Goal: Information Seeking & Learning: Learn about a topic

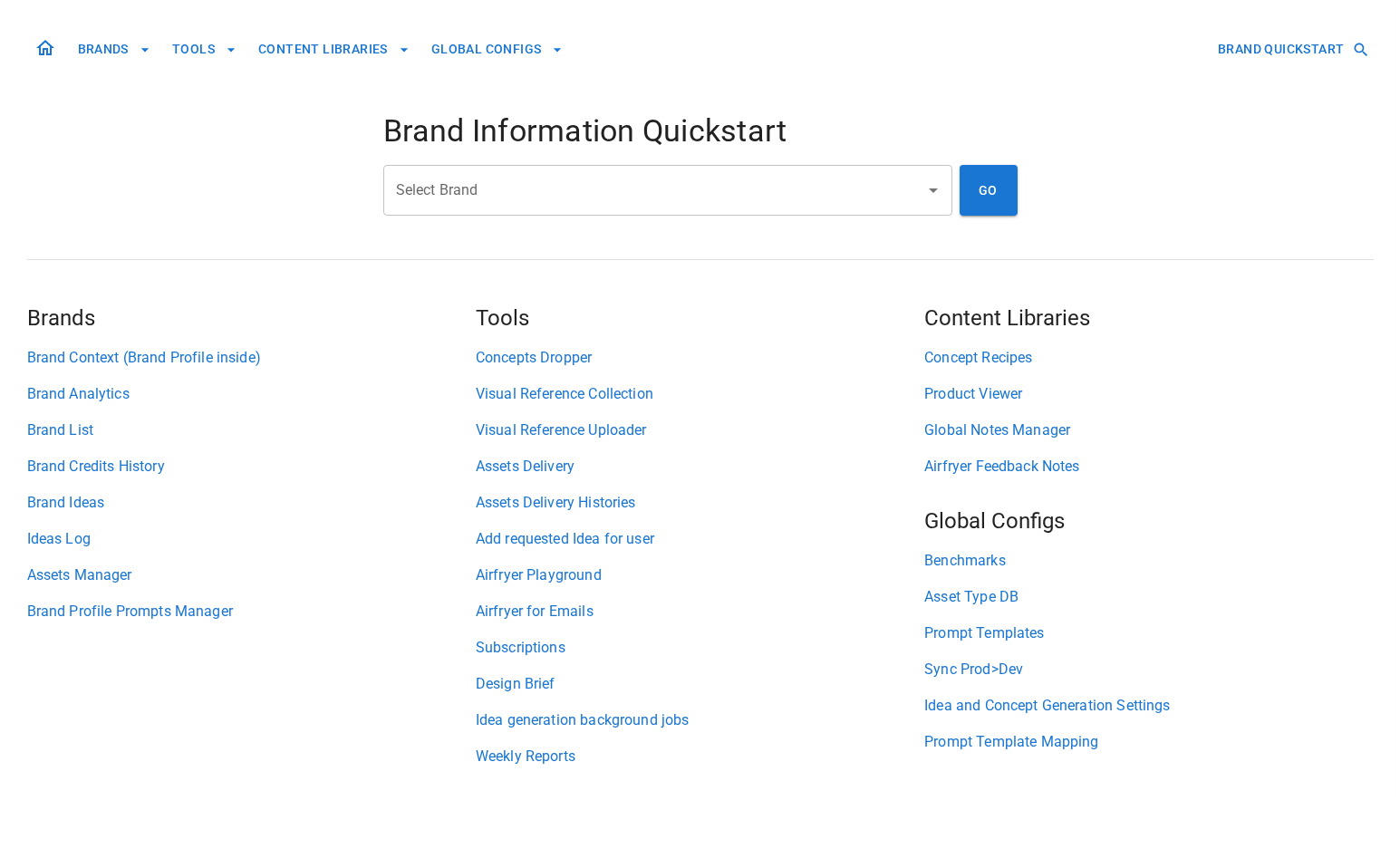
click at [657, 209] on div "Select Brand" at bounding box center [668, 191] width 569 height 51
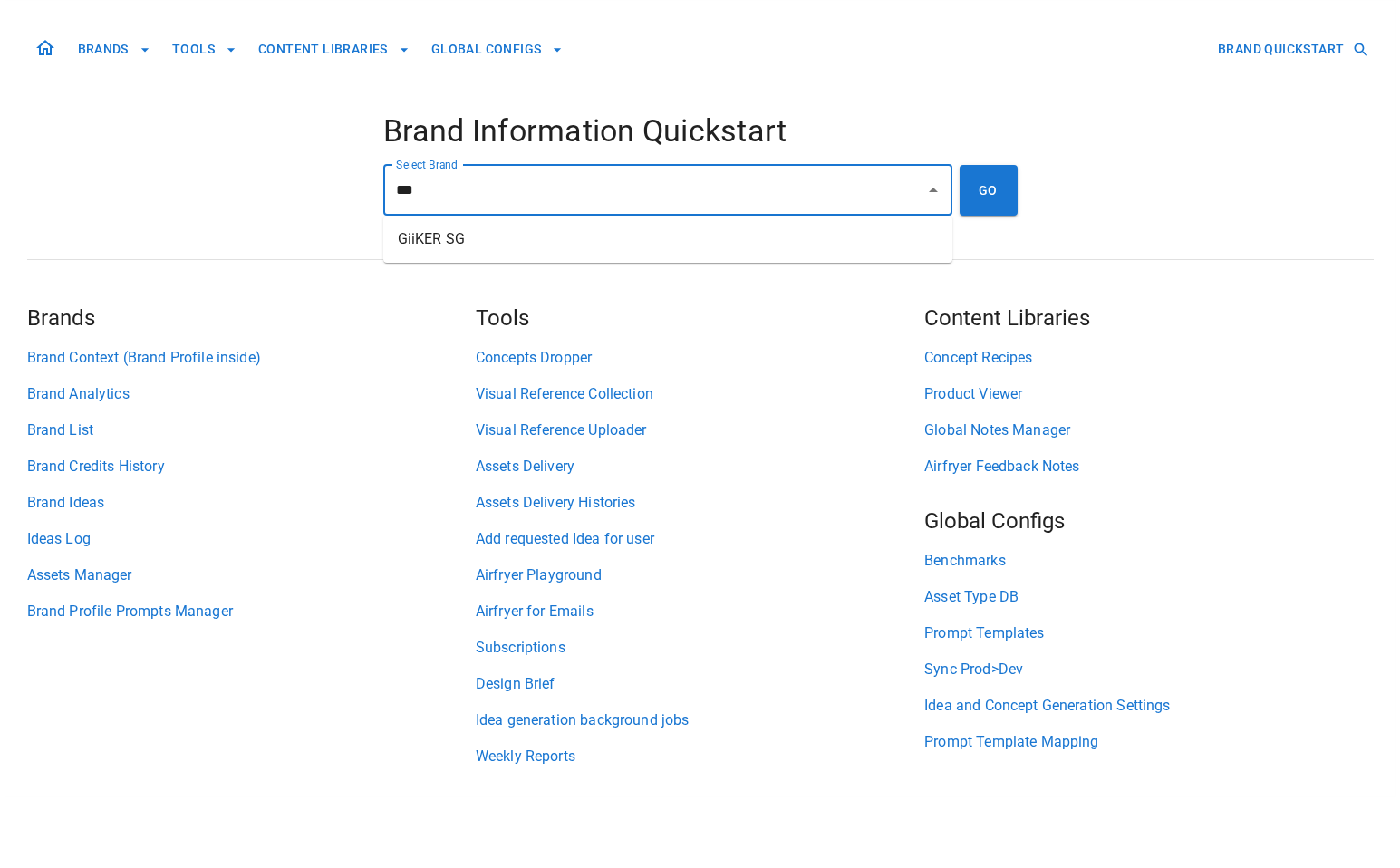
click at [653, 239] on li "GiiKER SG" at bounding box center [668, 239] width 569 height 33
type input "*********"
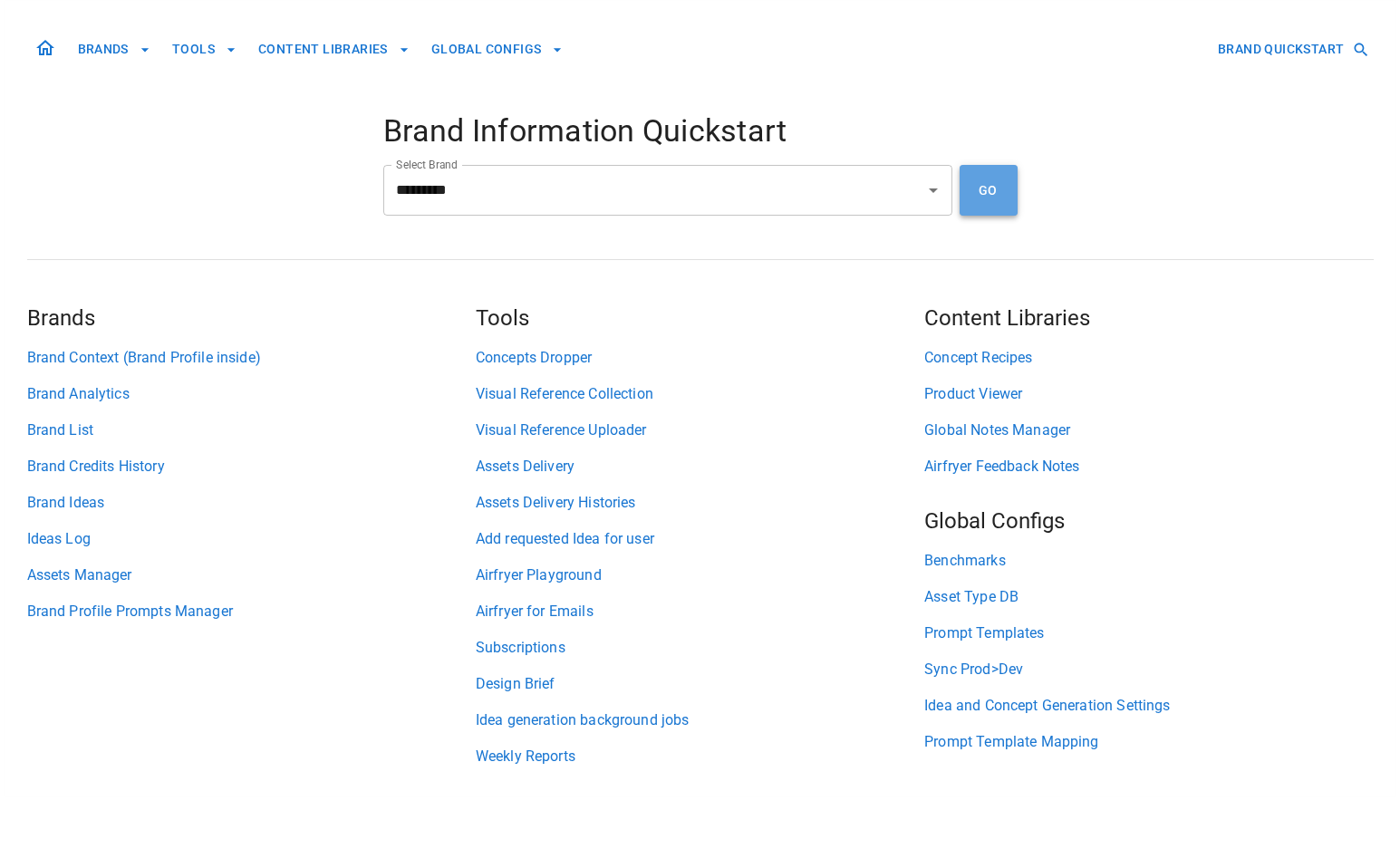
click at [1014, 200] on button "GO" at bounding box center [988, 191] width 58 height 51
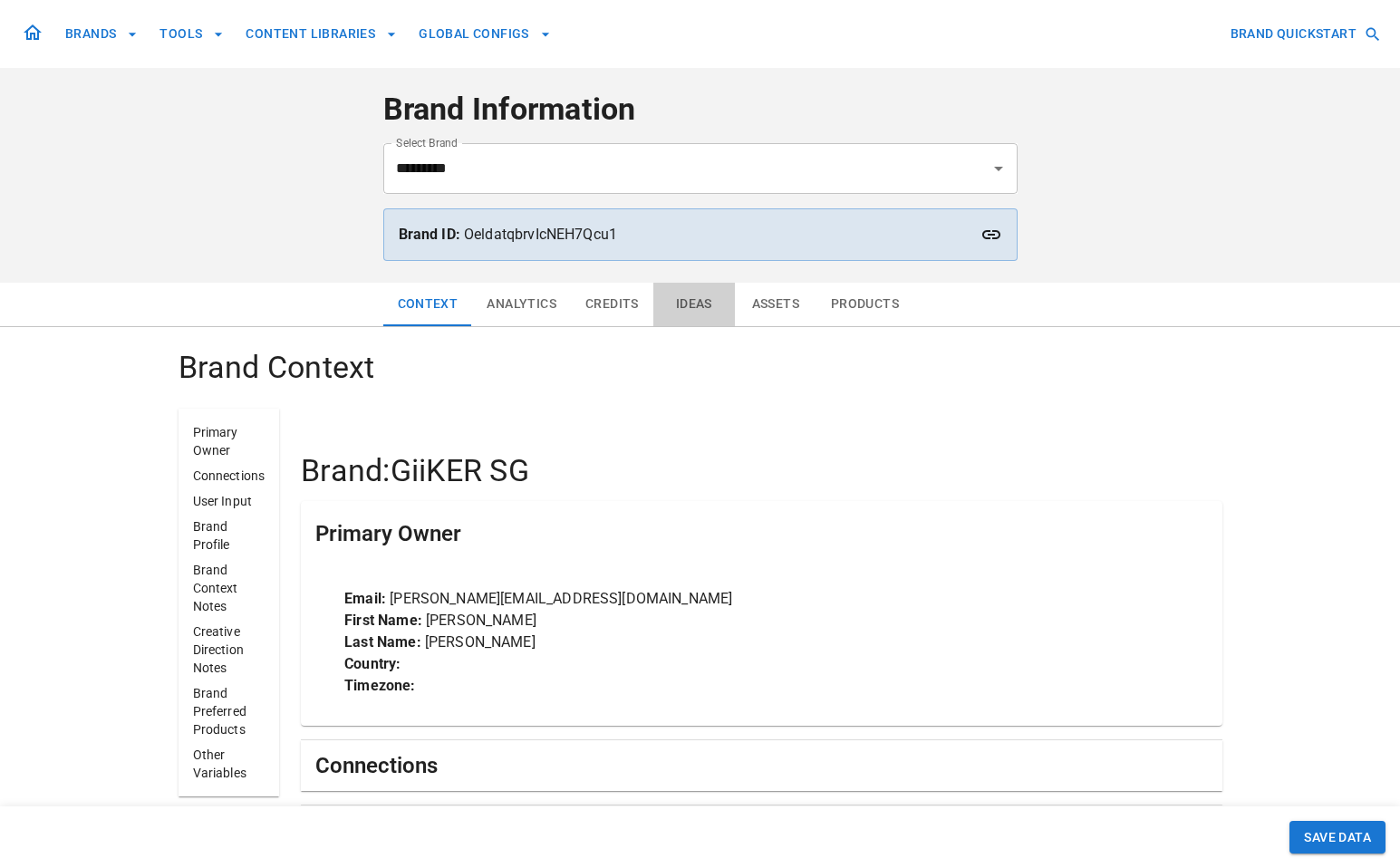
click at [693, 317] on button "Ideas" at bounding box center [693, 304] width 81 height 43
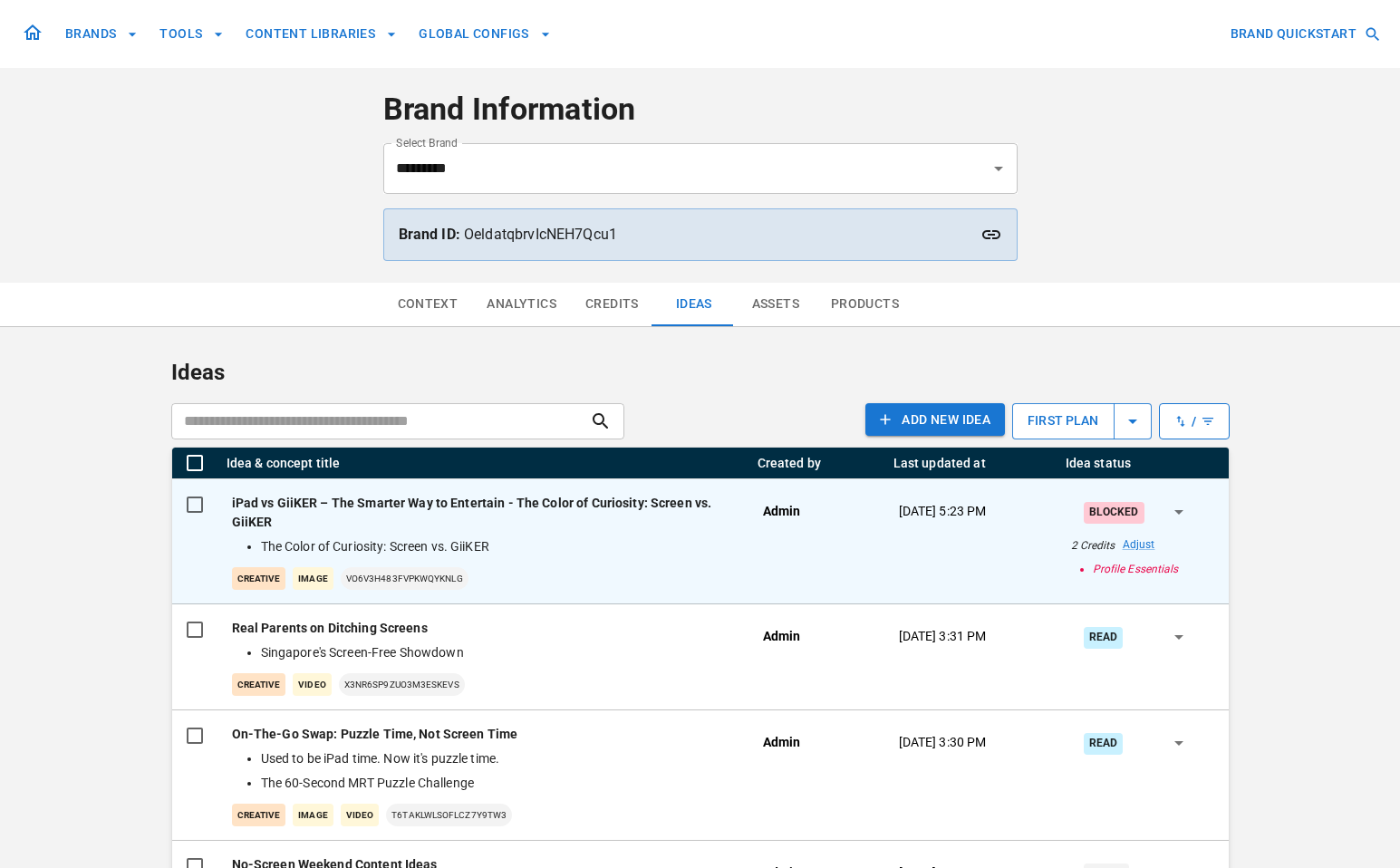
click at [1113, 568] on li "Profile Essentials" at bounding box center [1153, 569] width 122 height 16
click at [1151, 564] on li "Profile Essentials" at bounding box center [1153, 569] width 122 height 16
copy li "Profile Essentials"
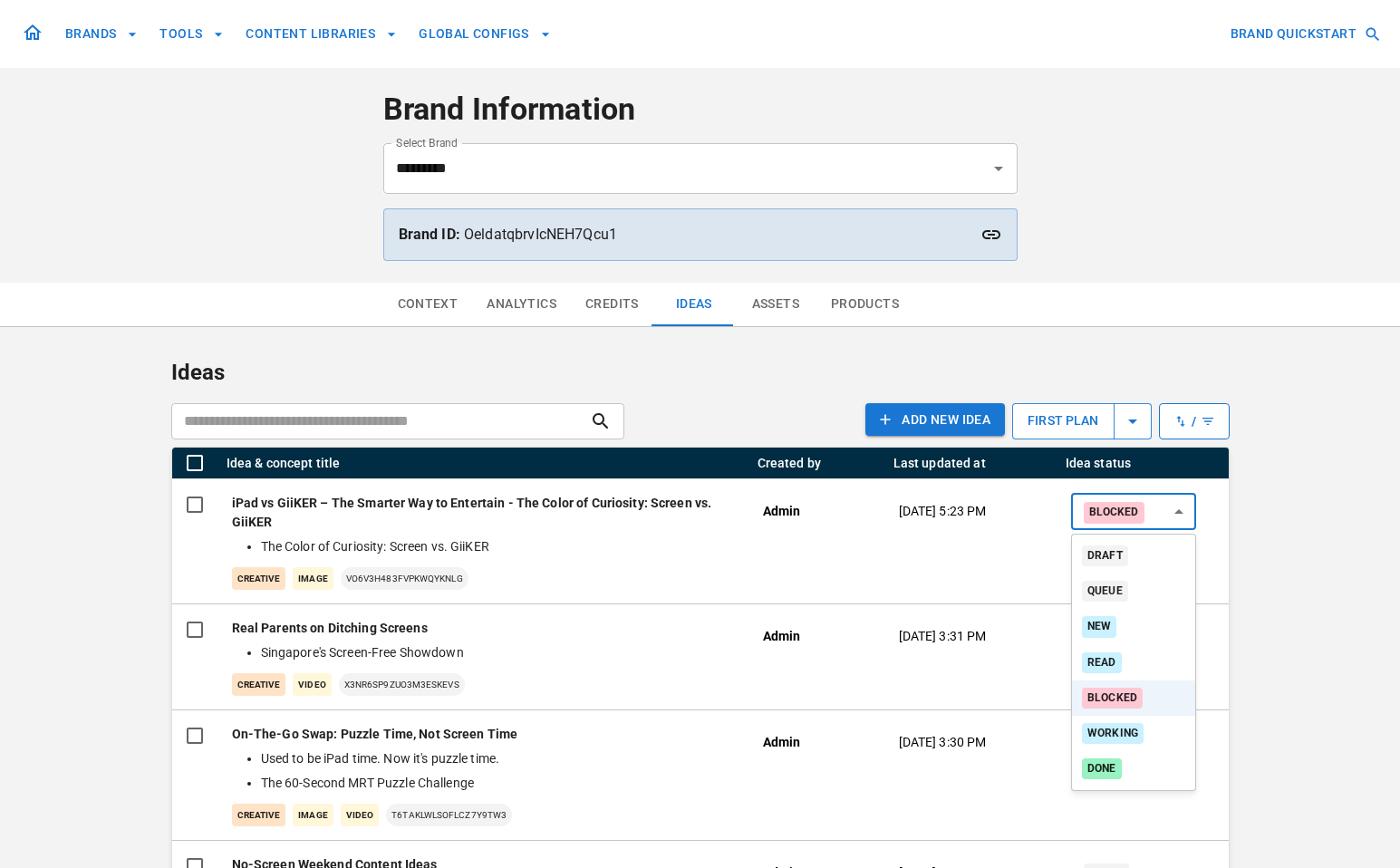
click at [1332, 507] on div at bounding box center [700, 434] width 1400 height 868
click at [981, 232] on icon at bounding box center [991, 234] width 22 height 22
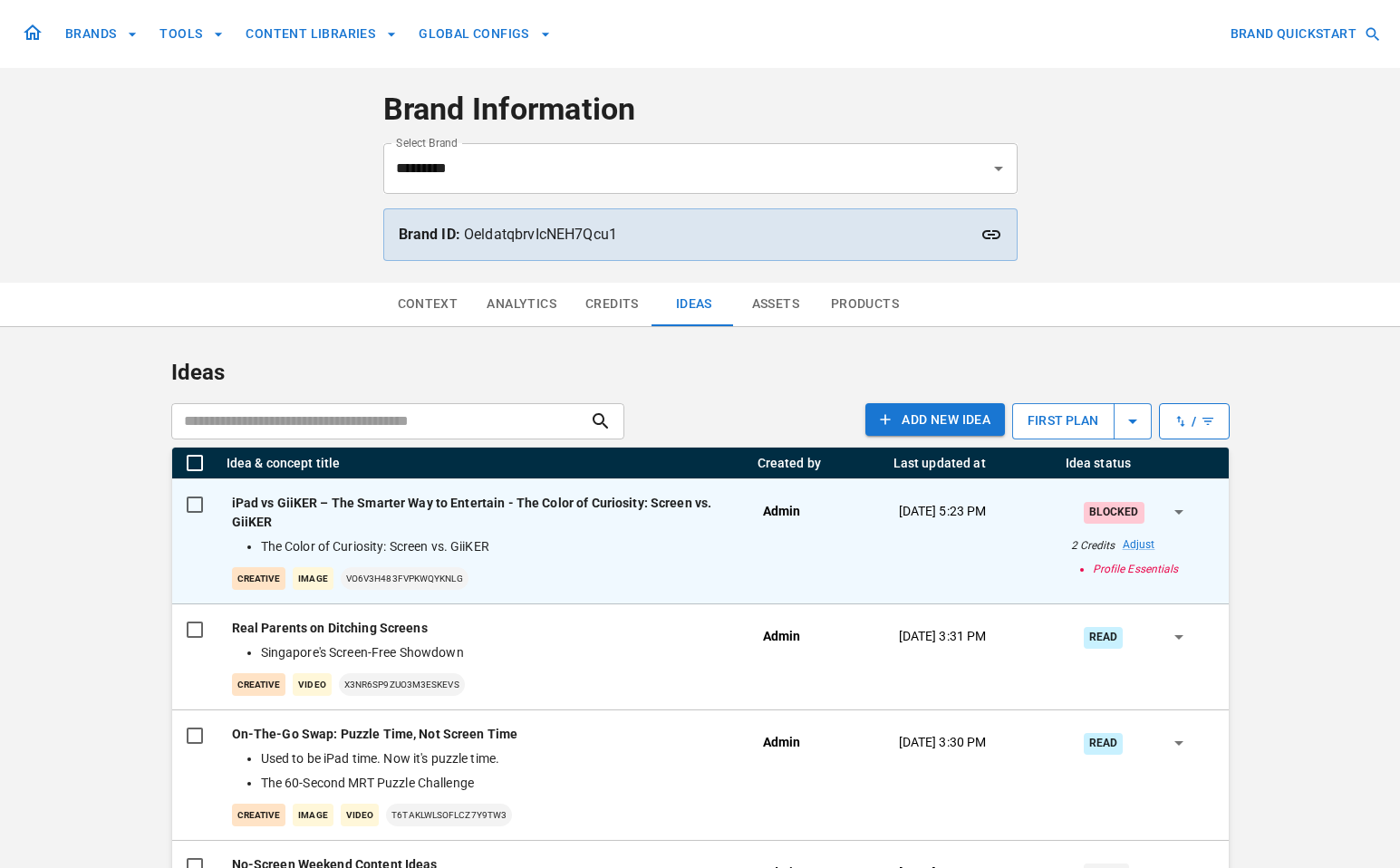
click at [807, 559] on div "Admin" at bounding box center [816, 541] width 136 height 125
click at [540, 532] on div "iPad vs GiiKER – The Smarter Way to Entertain - The Color of Curiosity: Screen …" at bounding box center [483, 542] width 502 height 96
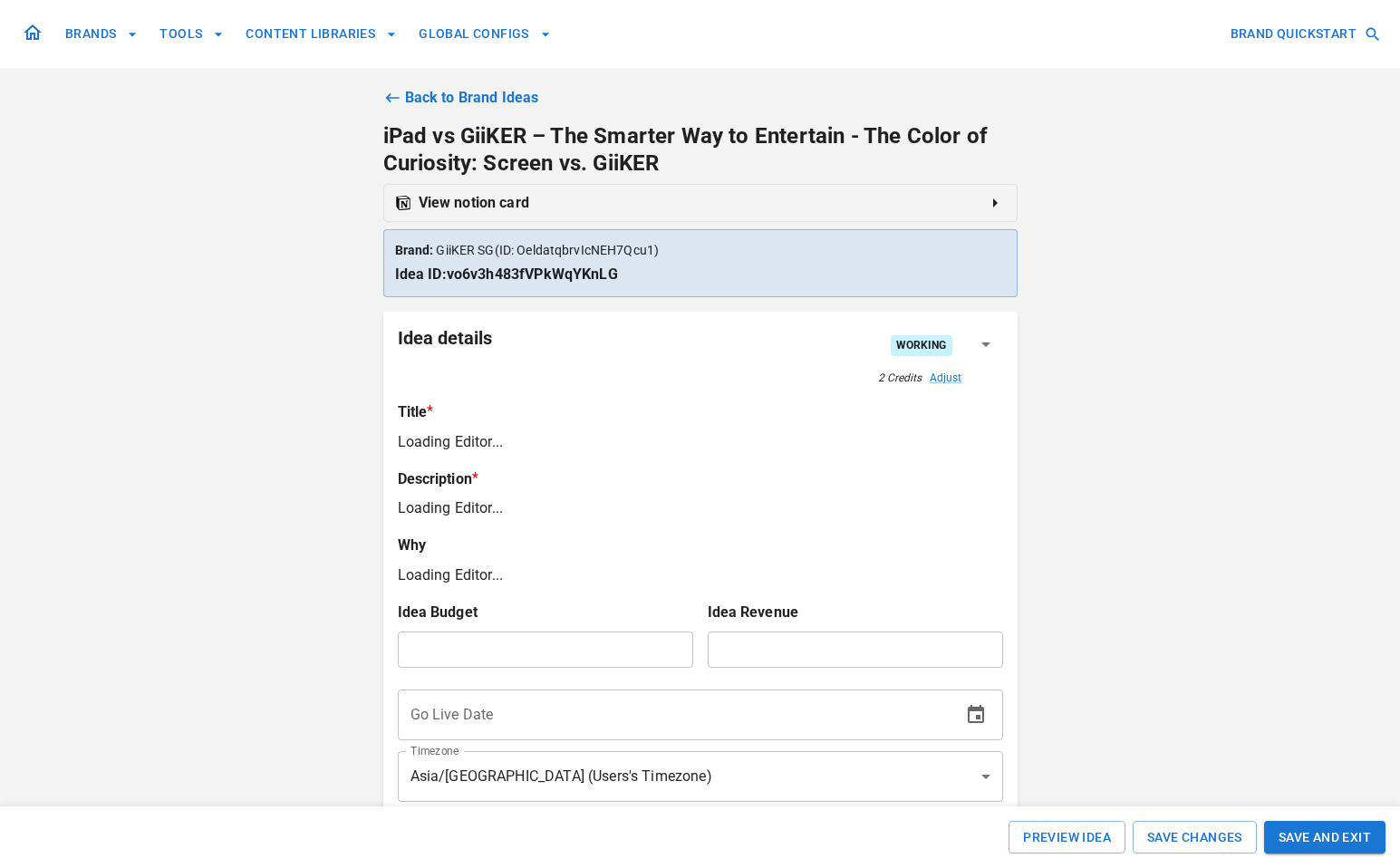
type input "**********"
